Goal: Information Seeking & Learning: Learn about a topic

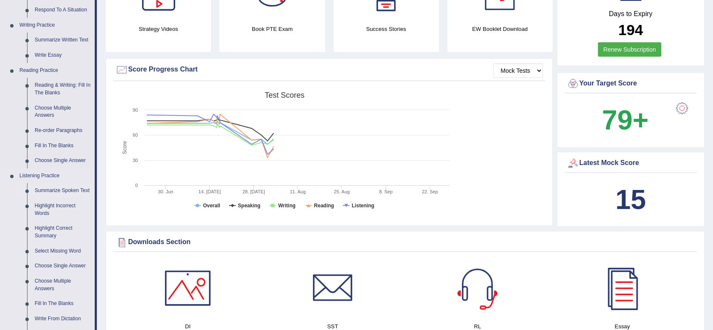
scroll to position [201, 0]
click at [51, 145] on link "Fill In The Blanks" at bounding box center [63, 145] width 64 height 15
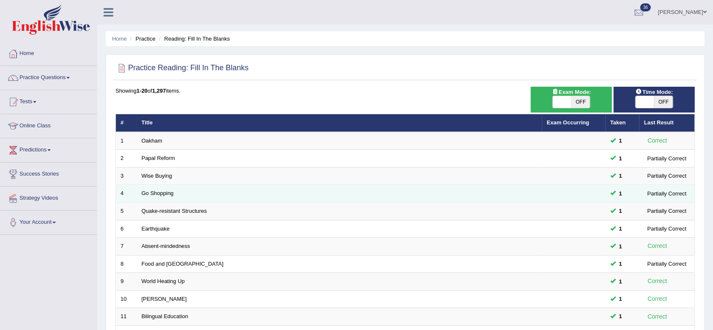
scroll to position [229, 0]
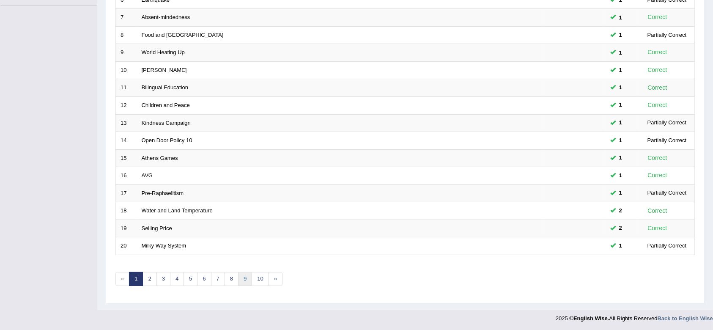
click at [243, 275] on link "9" at bounding box center [245, 279] width 14 height 14
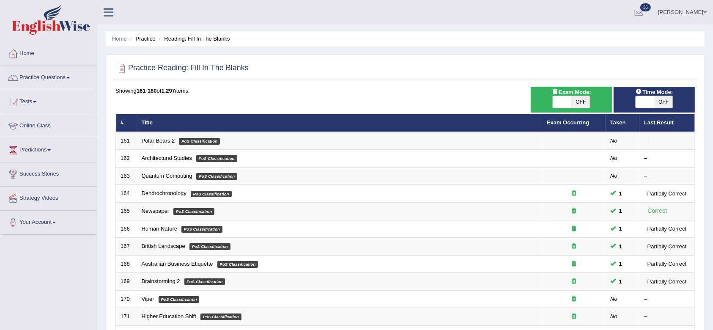
scroll to position [229, 0]
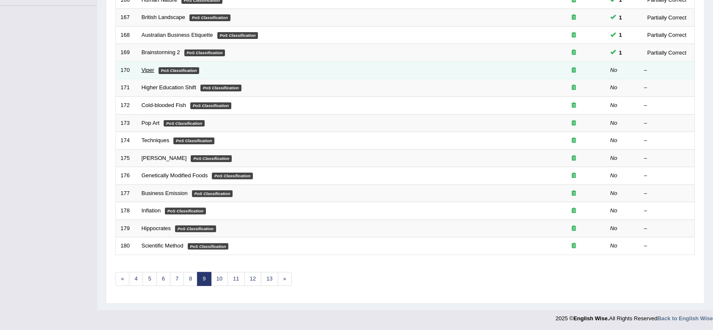
click at [151, 68] on link "Viper" at bounding box center [148, 70] width 13 height 6
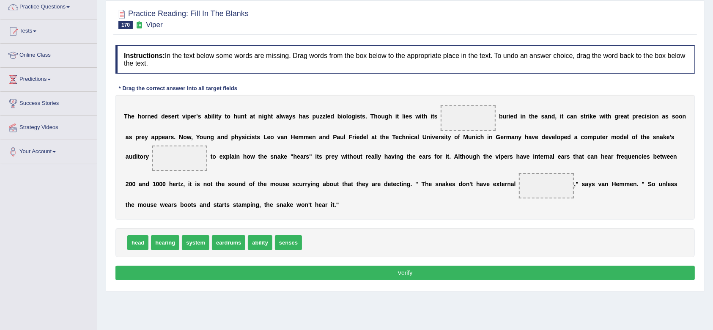
scroll to position [70, 0]
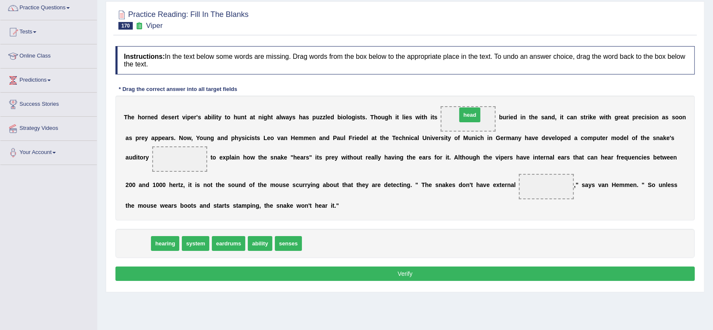
drag, startPoint x: 136, startPoint y: 239, endPoint x: 468, endPoint y: 110, distance: 356.1
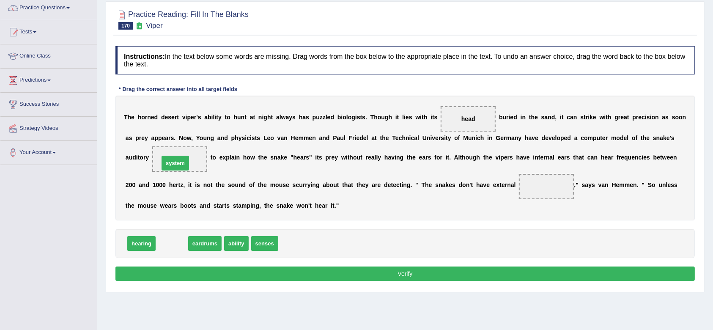
drag, startPoint x: 177, startPoint y: 243, endPoint x: 180, endPoint y: 163, distance: 80.0
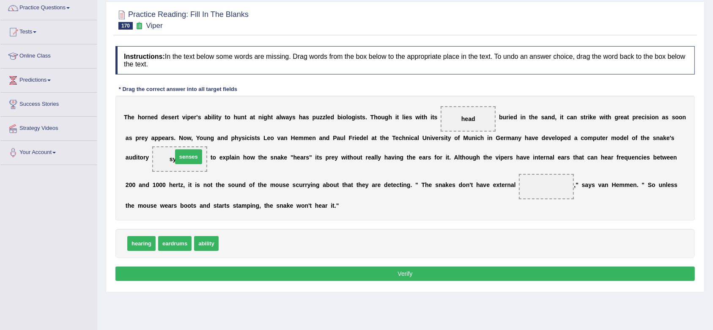
drag, startPoint x: 239, startPoint y: 239, endPoint x: 186, endPoint y: 150, distance: 103.8
drag, startPoint x: 146, startPoint y: 244, endPoint x: 551, endPoint y: 187, distance: 408.9
click at [310, 269] on button "Verify" at bounding box center [405, 274] width 580 height 14
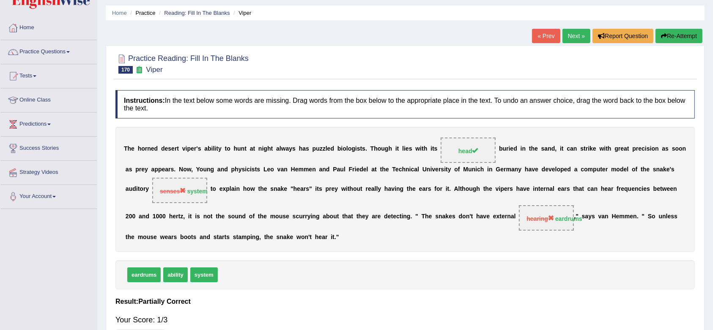
scroll to position [25, 0]
click at [577, 37] on link "Next »" at bounding box center [577, 36] width 28 height 14
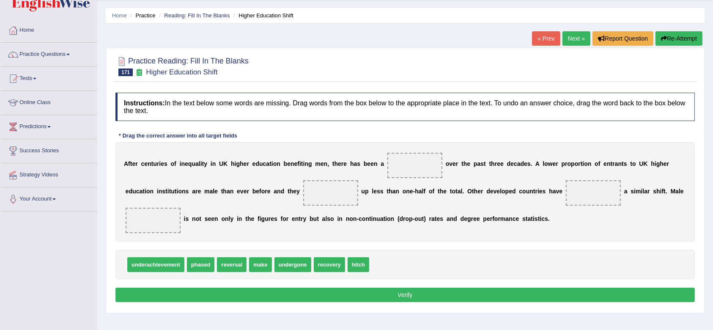
scroll to position [24, 0]
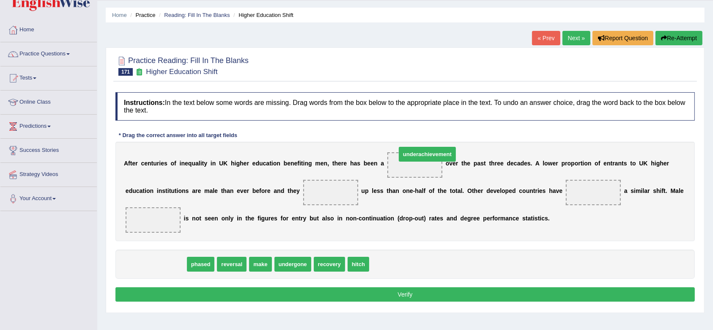
drag, startPoint x: 155, startPoint y: 259, endPoint x: 427, endPoint y: 150, distance: 292.7
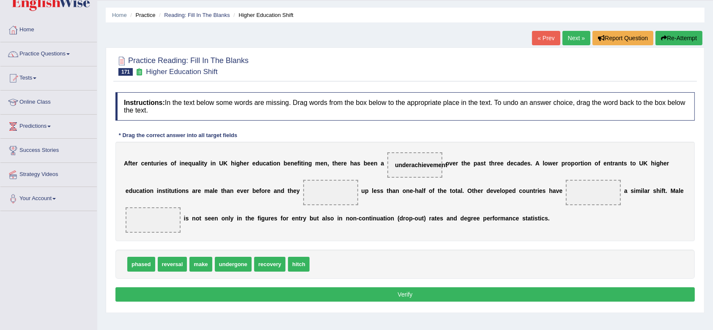
click at [201, 262] on span "make" at bounding box center [201, 264] width 22 height 15
drag, startPoint x: 201, startPoint y: 262, endPoint x: 334, endPoint y: 192, distance: 150.6
drag, startPoint x: 213, startPoint y: 261, endPoint x: 589, endPoint y: 189, distance: 382.8
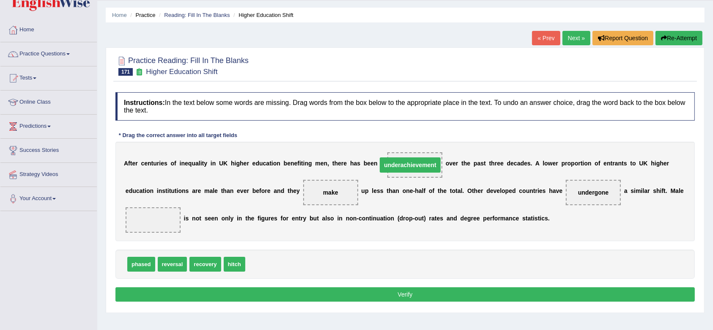
drag, startPoint x: 410, startPoint y: 167, endPoint x: 396, endPoint y: 166, distance: 14.4
drag, startPoint x: 235, startPoint y: 261, endPoint x: 146, endPoint y: 221, distance: 97.3
click at [256, 292] on button "Verify" at bounding box center [405, 294] width 580 height 14
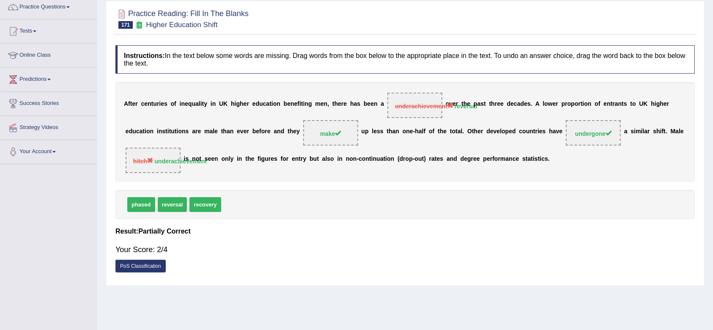
scroll to position [0, 0]
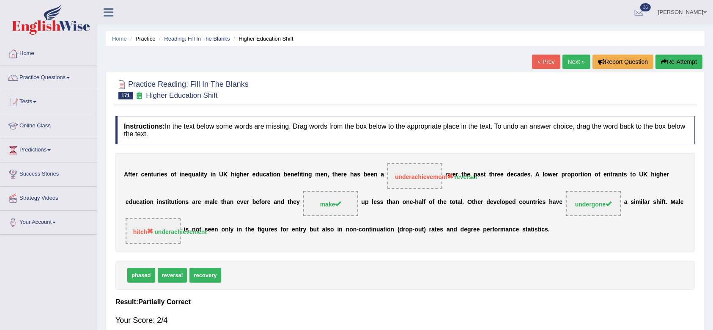
click at [73, 23] on img at bounding box center [51, 19] width 78 height 30
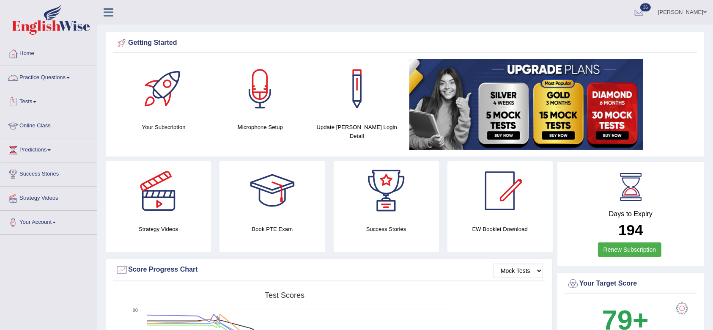
click at [55, 80] on link "Practice Questions" at bounding box center [48, 76] width 96 height 21
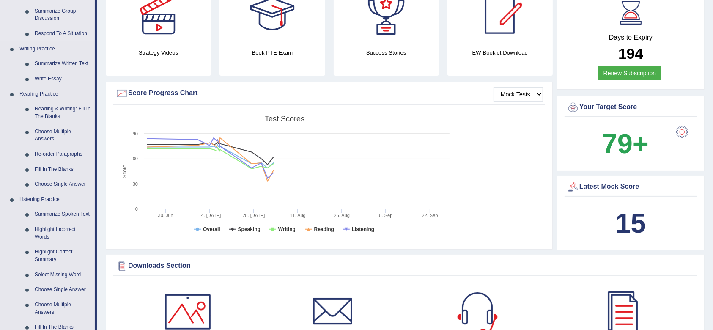
scroll to position [276, 0]
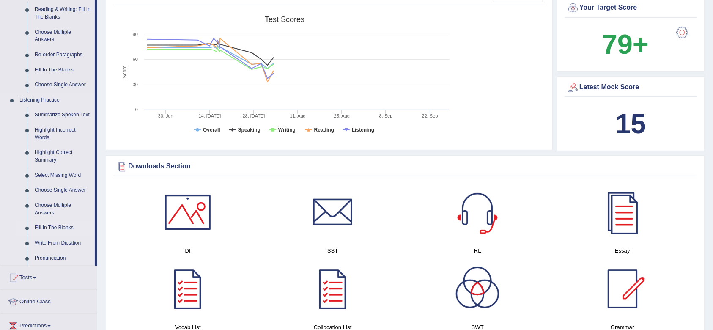
click at [62, 226] on link "Fill In The Blanks" at bounding box center [63, 227] width 64 height 15
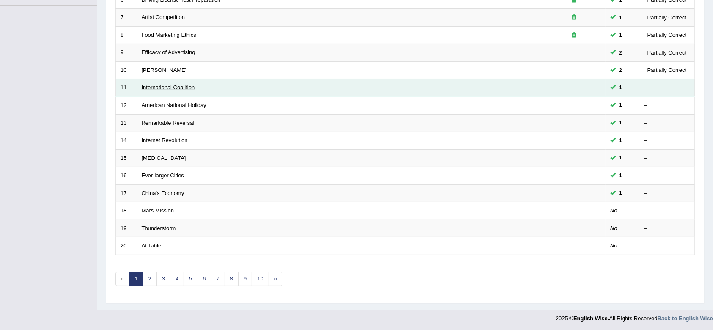
click at [174, 86] on link "International Coalition" at bounding box center [168, 87] width 53 height 6
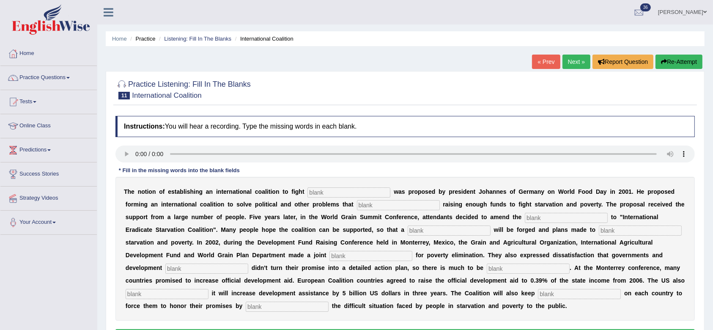
click at [332, 195] on input "text" at bounding box center [349, 192] width 83 height 10
type input "[MEDICAL_DATA]"
type input "abstract"
type input "manifaster"
type input "resolution"
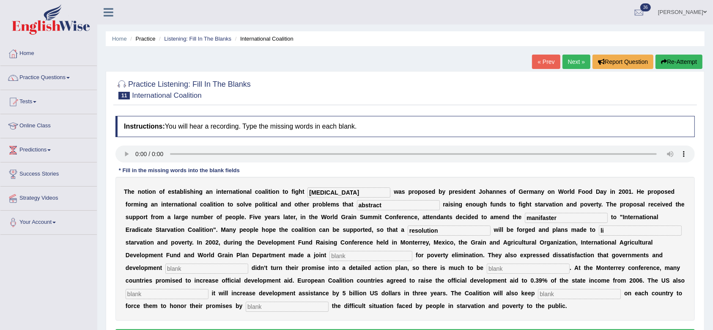
type input "l"
type input "eleminate"
type input "appeal"
type input "partners"
click at [541, 266] on input "desired" at bounding box center [528, 269] width 83 height 10
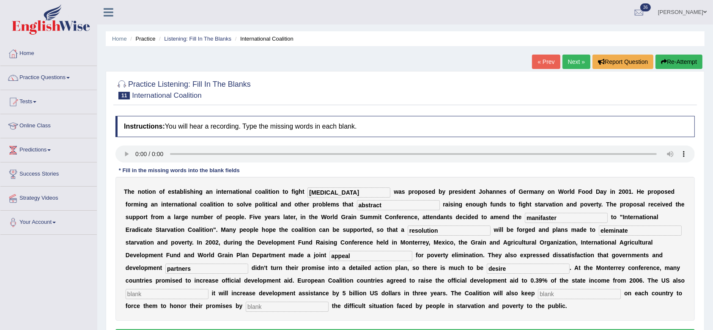
type input "desire"
click at [206, 294] on input "text" at bounding box center [167, 294] width 83 height 10
type input "announced"
type input "pressure"
type input "exposing"
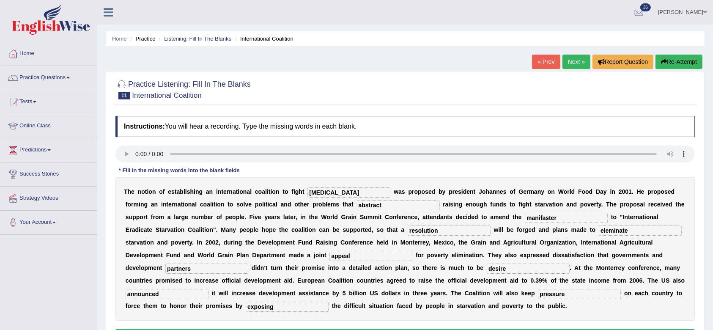
scroll to position [14, 0]
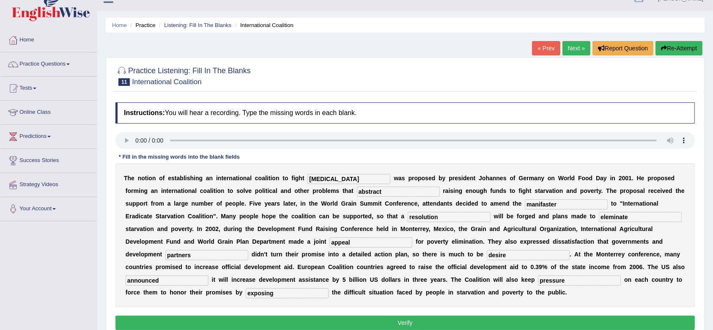
click at [630, 215] on input "eleminate" at bounding box center [640, 217] width 83 height 10
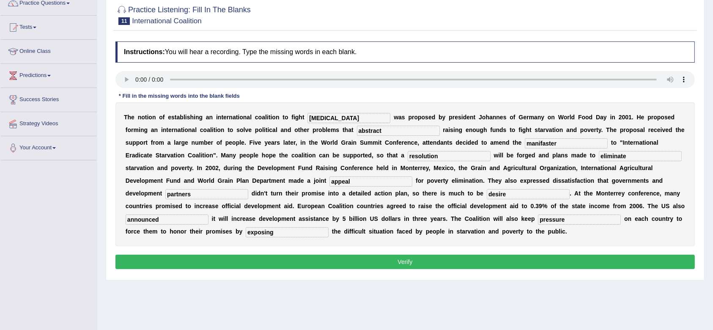
scroll to position [74, 0]
type input "eliminate"
click at [437, 259] on button "Verify" at bounding box center [405, 262] width 580 height 14
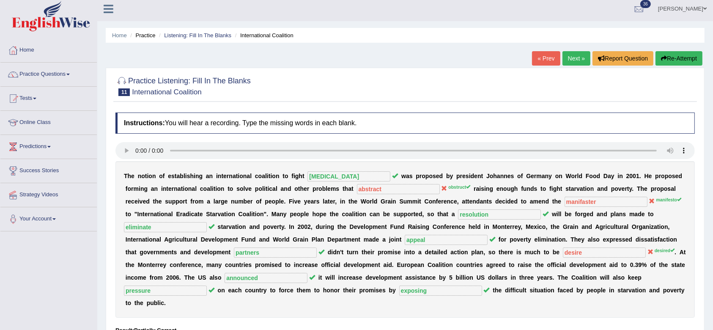
scroll to position [0, 0]
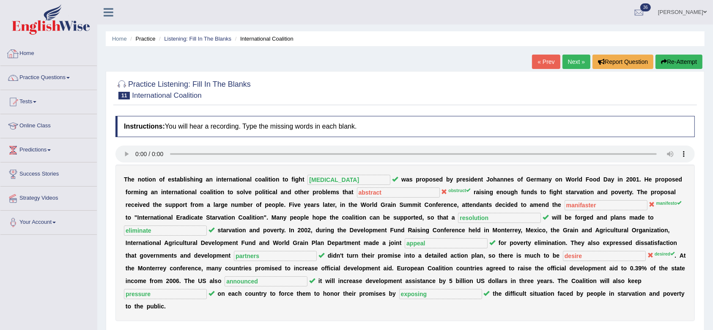
click at [58, 43] on link "Home" at bounding box center [48, 52] width 96 height 21
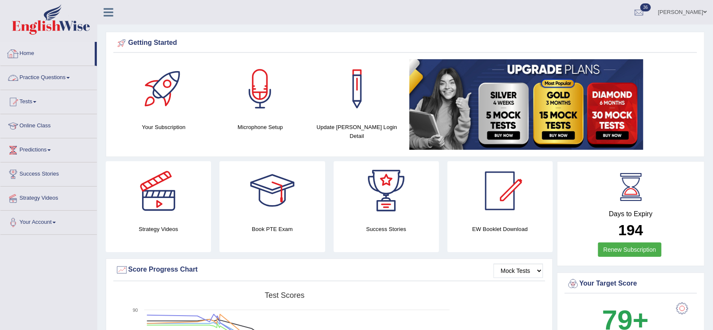
click at [49, 72] on link "Practice Questions" at bounding box center [48, 76] width 96 height 21
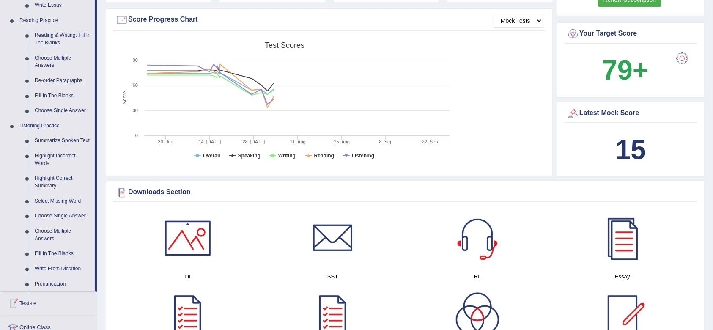
scroll to position [250, 0]
click at [57, 93] on link "Fill In The Blanks" at bounding box center [63, 95] width 64 height 15
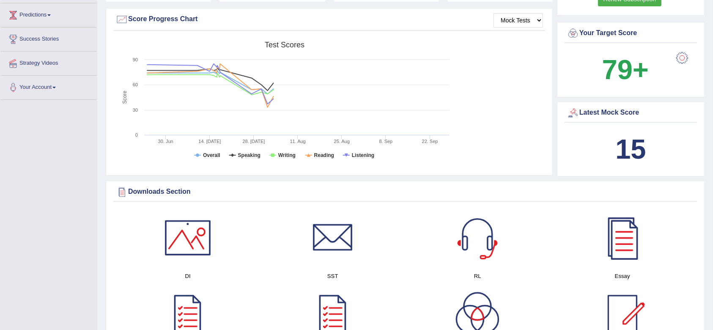
scroll to position [109, 0]
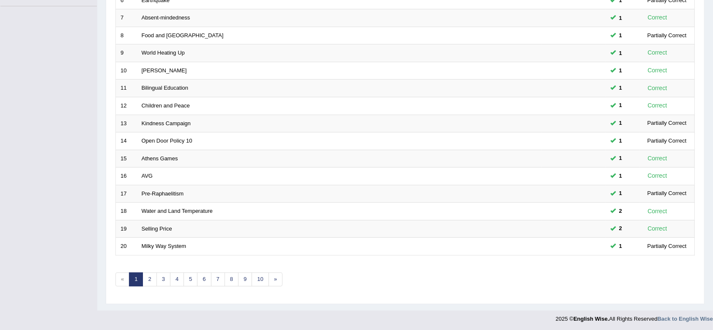
scroll to position [229, 0]
click at [151, 280] on link "2" at bounding box center [150, 279] width 14 height 14
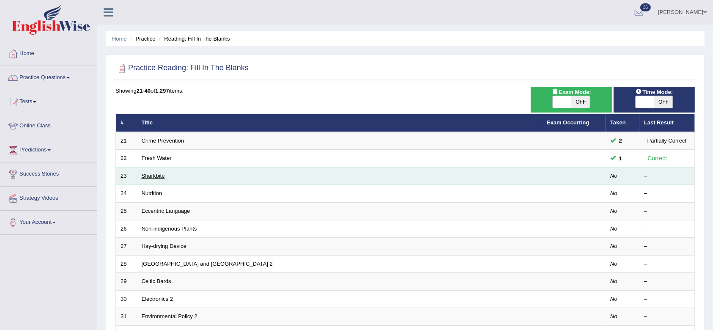
click at [155, 176] on link "Sharkbite" at bounding box center [153, 176] width 23 height 6
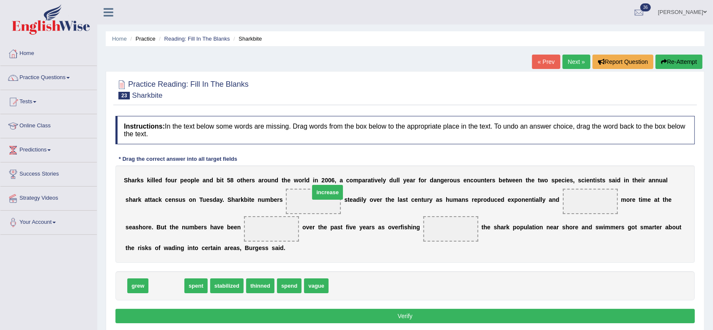
drag, startPoint x: 170, startPoint y: 286, endPoint x: 328, endPoint y: 193, distance: 183.0
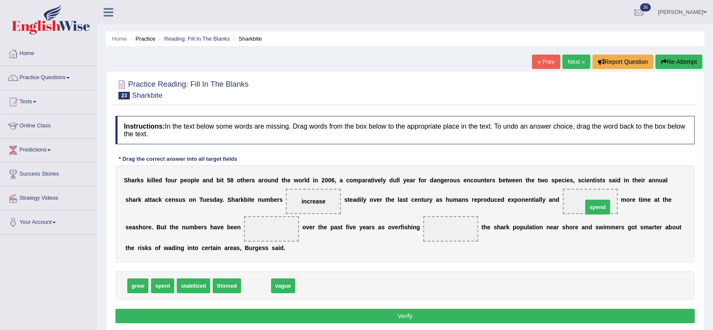
drag, startPoint x: 261, startPoint y: 283, endPoint x: 603, endPoint y: 205, distance: 350.8
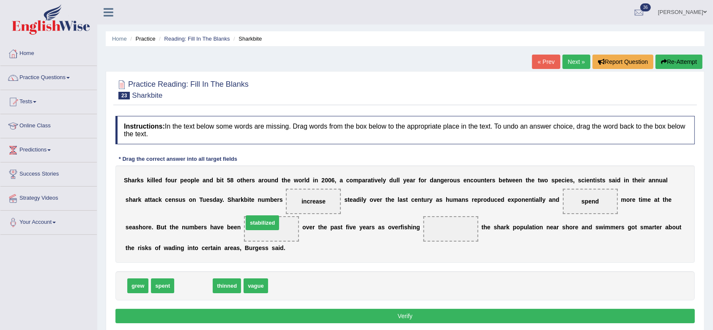
drag, startPoint x: 200, startPoint y: 286, endPoint x: 269, endPoint y: 224, distance: 92.9
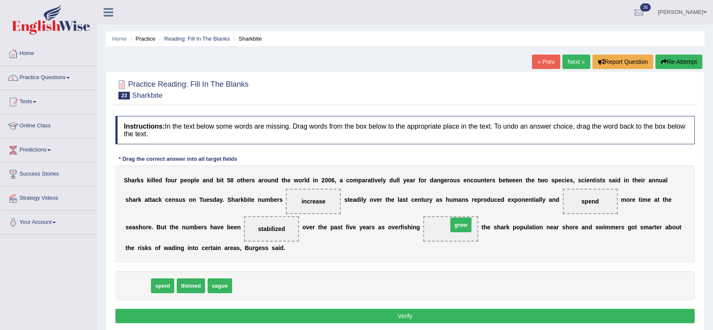
drag, startPoint x: 140, startPoint y: 286, endPoint x: 463, endPoint y: 225, distance: 328.9
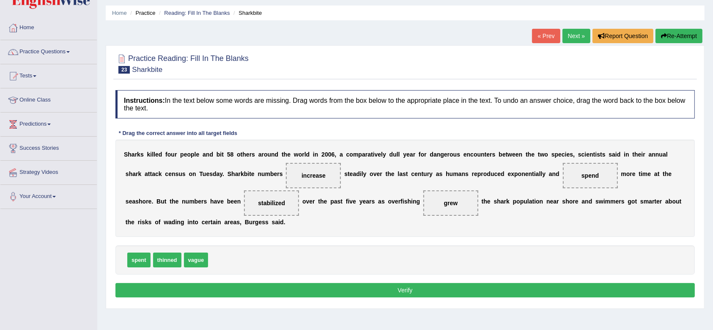
scroll to position [27, 0]
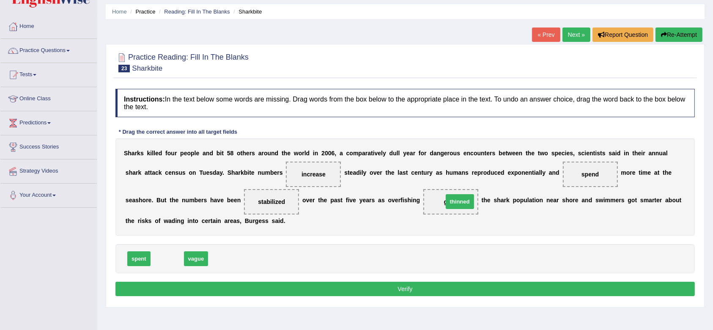
drag, startPoint x: 170, startPoint y: 257, endPoint x: 462, endPoint y: 200, distance: 297.5
click at [382, 287] on button "Verify" at bounding box center [405, 289] width 580 height 14
